Goal: Information Seeking & Learning: Learn about a topic

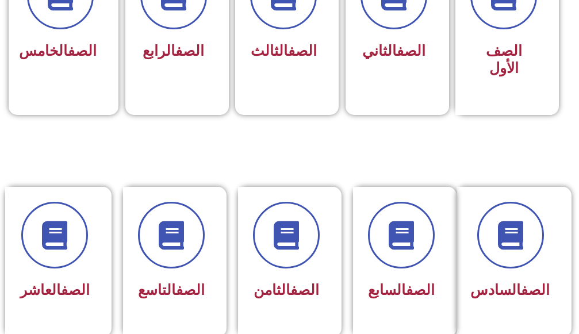
scroll to position [460, 0]
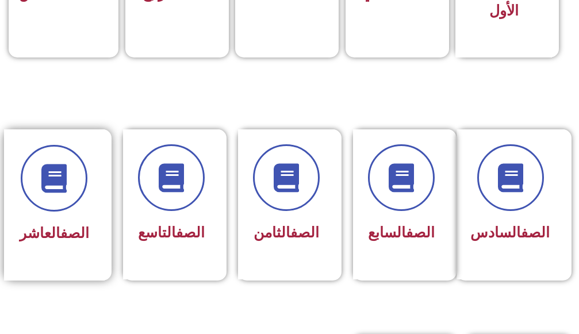
click at [88, 211] on div "الصف العاشر" at bounding box center [55, 196] width 70 height 103
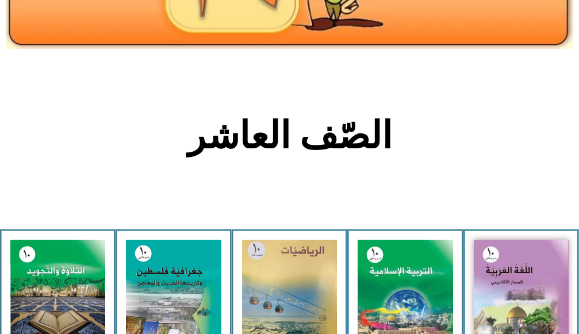
scroll to position [230, 0]
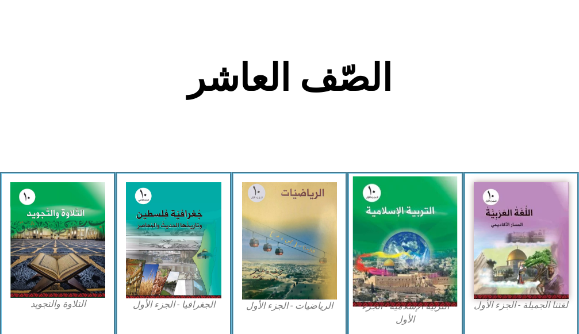
click at [388, 210] on img at bounding box center [405, 241] width 105 height 130
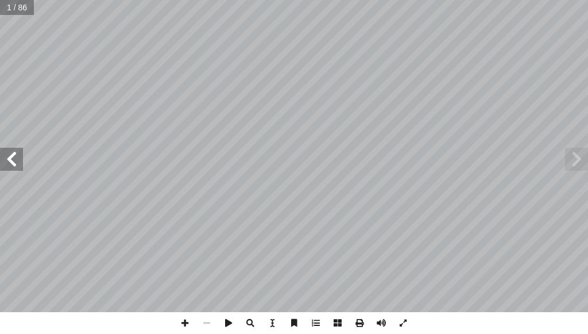
click at [20, 165] on span at bounding box center [11, 159] width 23 height 23
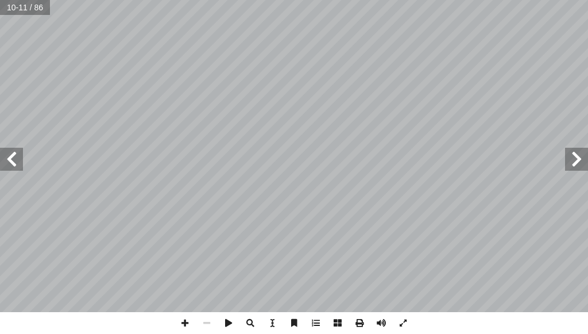
click at [20, 165] on span at bounding box center [11, 159] width 23 height 23
click at [5, 168] on span at bounding box center [11, 159] width 23 height 23
click at [186, 313] on span at bounding box center [185, 323] width 22 height 22
click at [190, 318] on span at bounding box center [185, 323] width 22 height 22
click at [201, 325] on span at bounding box center [207, 323] width 22 height 22
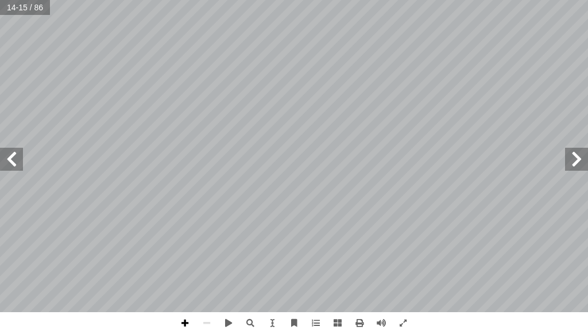
click at [184, 327] on span at bounding box center [185, 323] width 22 height 22
click at [14, 161] on span at bounding box center [11, 159] width 23 height 23
click at [5, 160] on span at bounding box center [11, 159] width 23 height 23
click at [5, 157] on span at bounding box center [11, 159] width 23 height 23
click at [185, 319] on span at bounding box center [185, 323] width 22 height 22
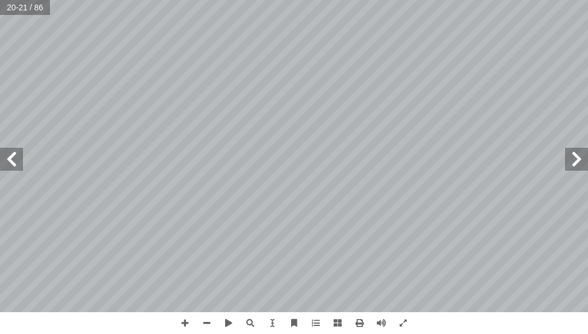
click at [300, 78] on html "الصفحة الرئيسية الصف الأول الصف الثاني الصف الثالث الصف الرابع الصف الخامس الصف…" at bounding box center [294, 39] width 588 height 78
